Goal: Information Seeking & Learning: Learn about a topic

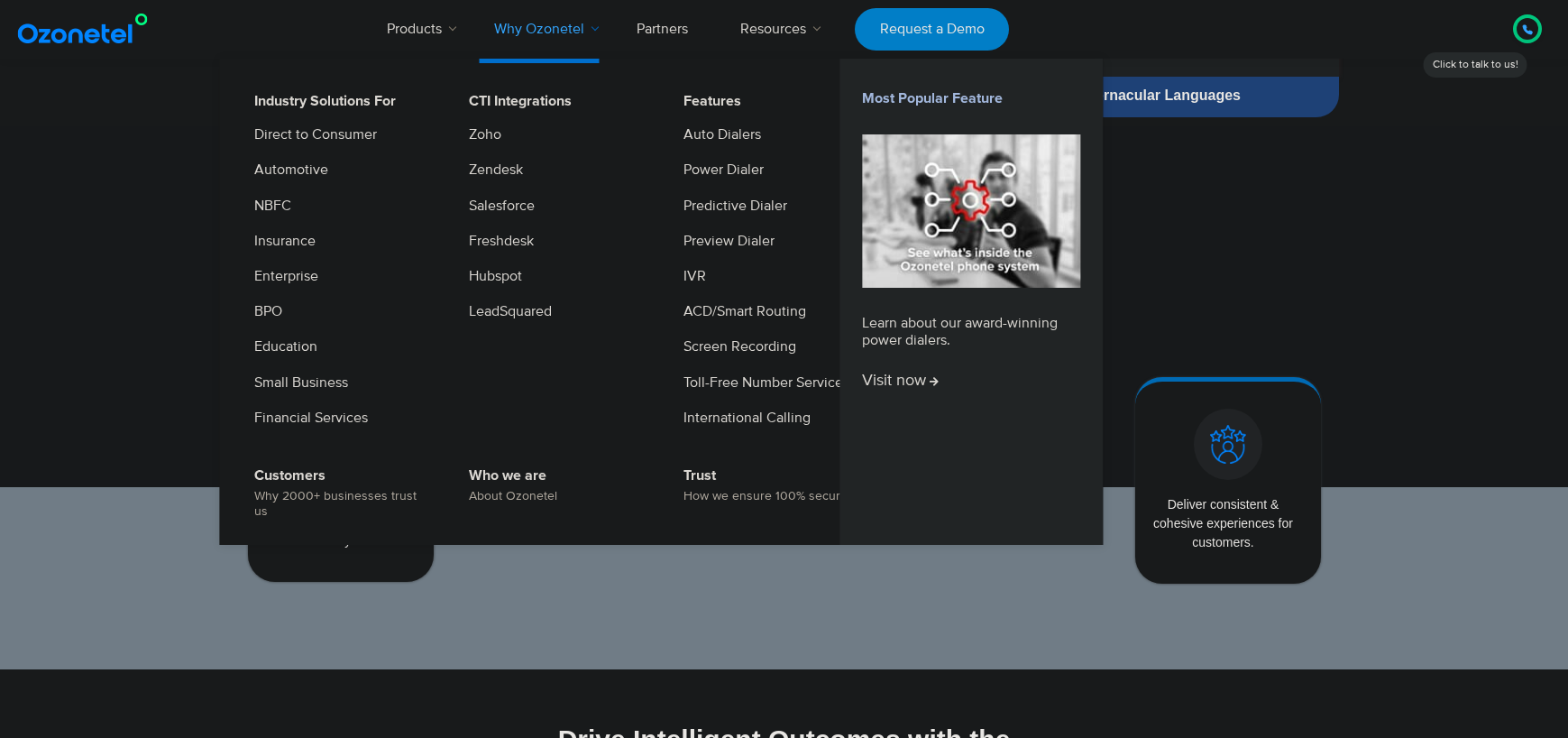
scroll to position [1300, 0]
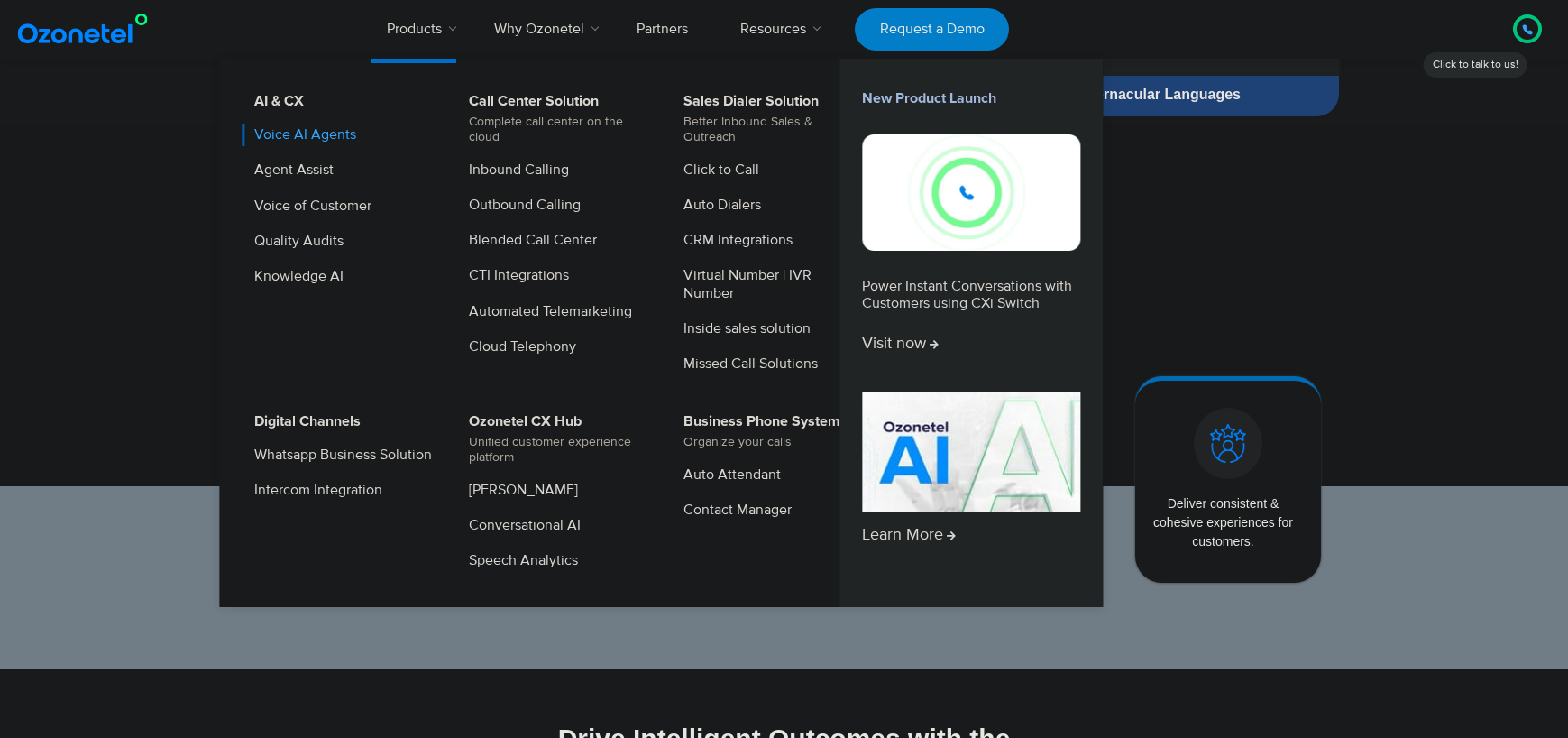
click at [312, 133] on link "Voice AI Agents" at bounding box center [300, 134] width 116 height 23
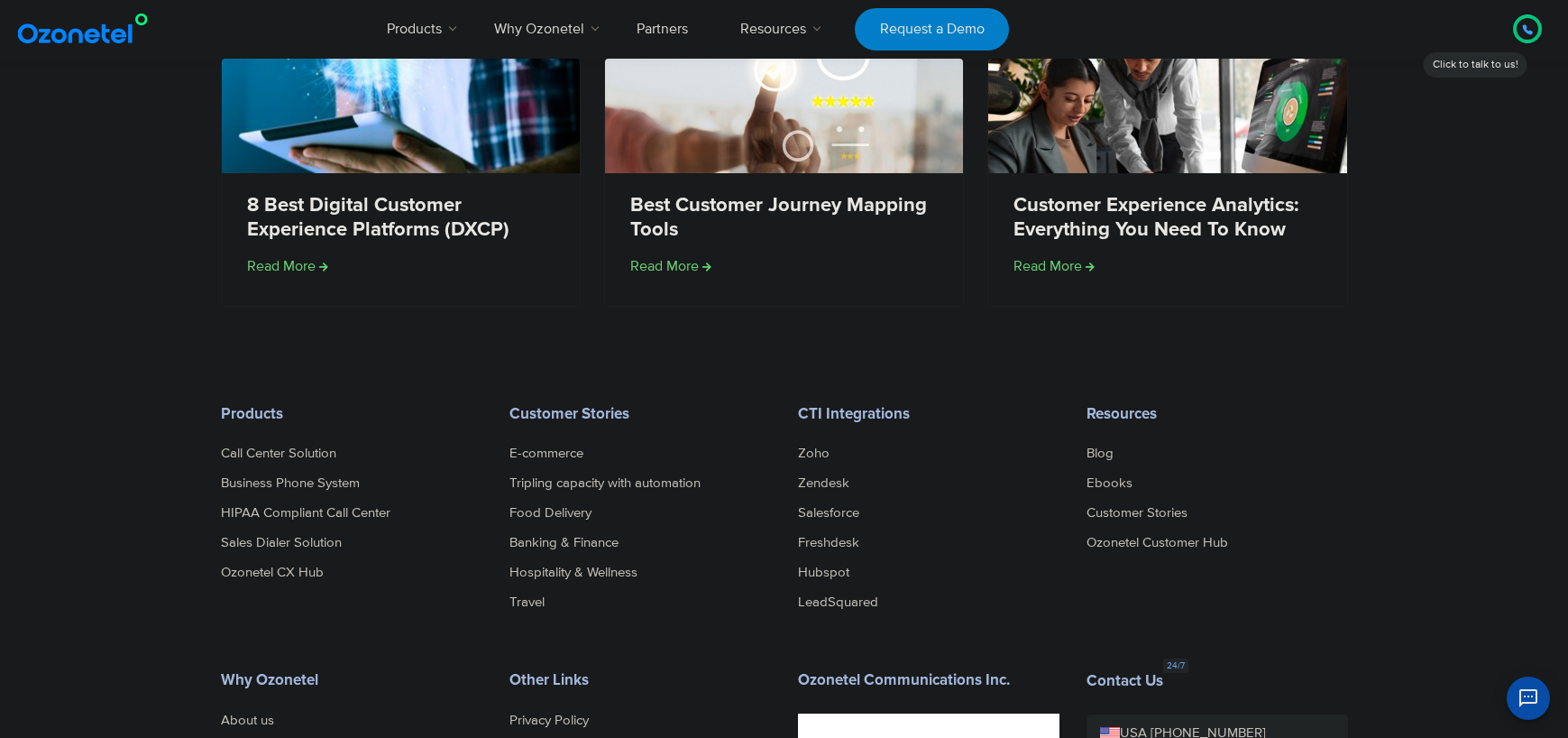
scroll to position [3674, 0]
